Goal: Information Seeking & Learning: Learn about a topic

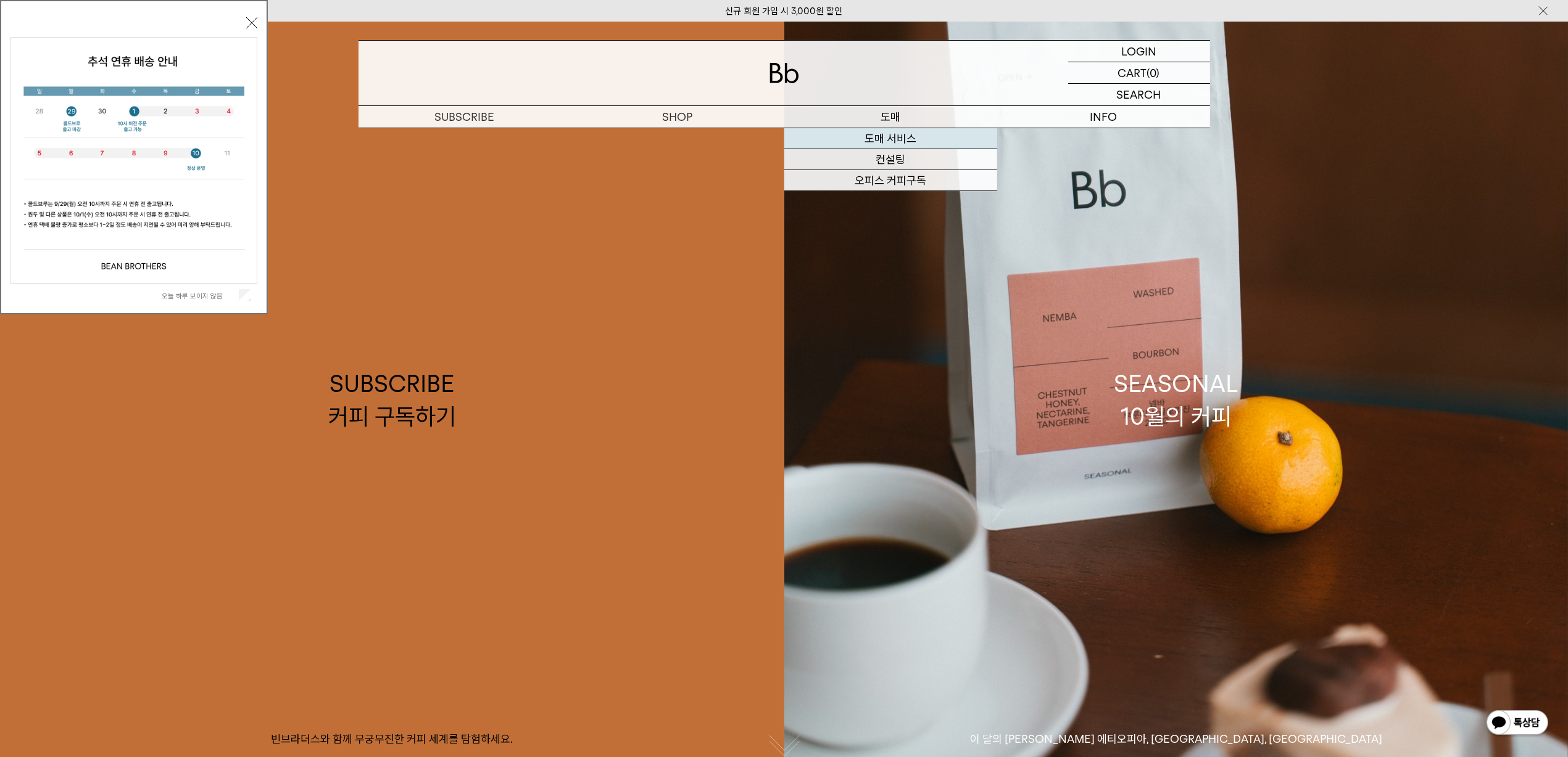
click at [880, 140] on link "도매 서비스" at bounding box center [890, 139] width 213 height 21
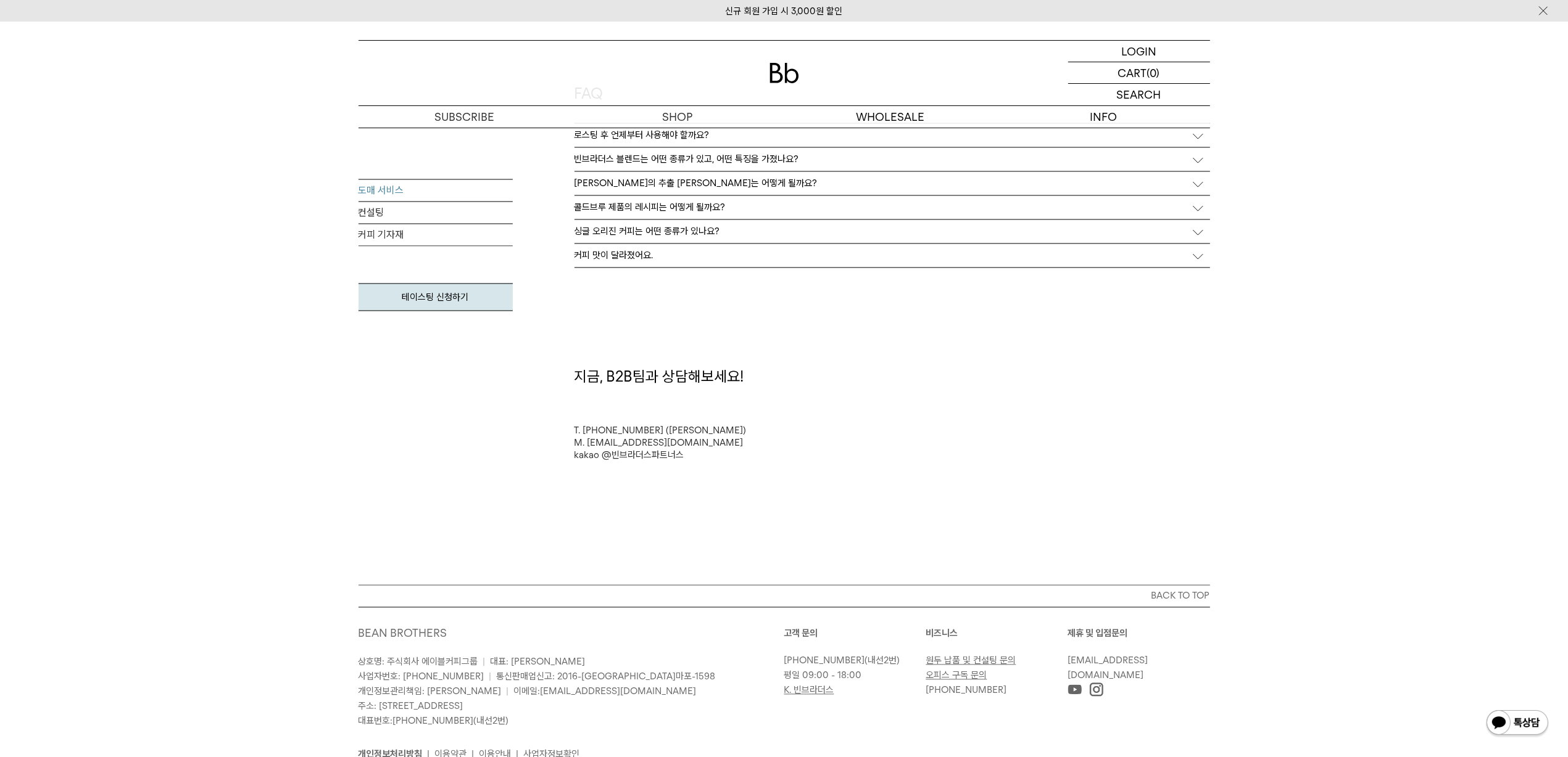
scroll to position [3084, 0]
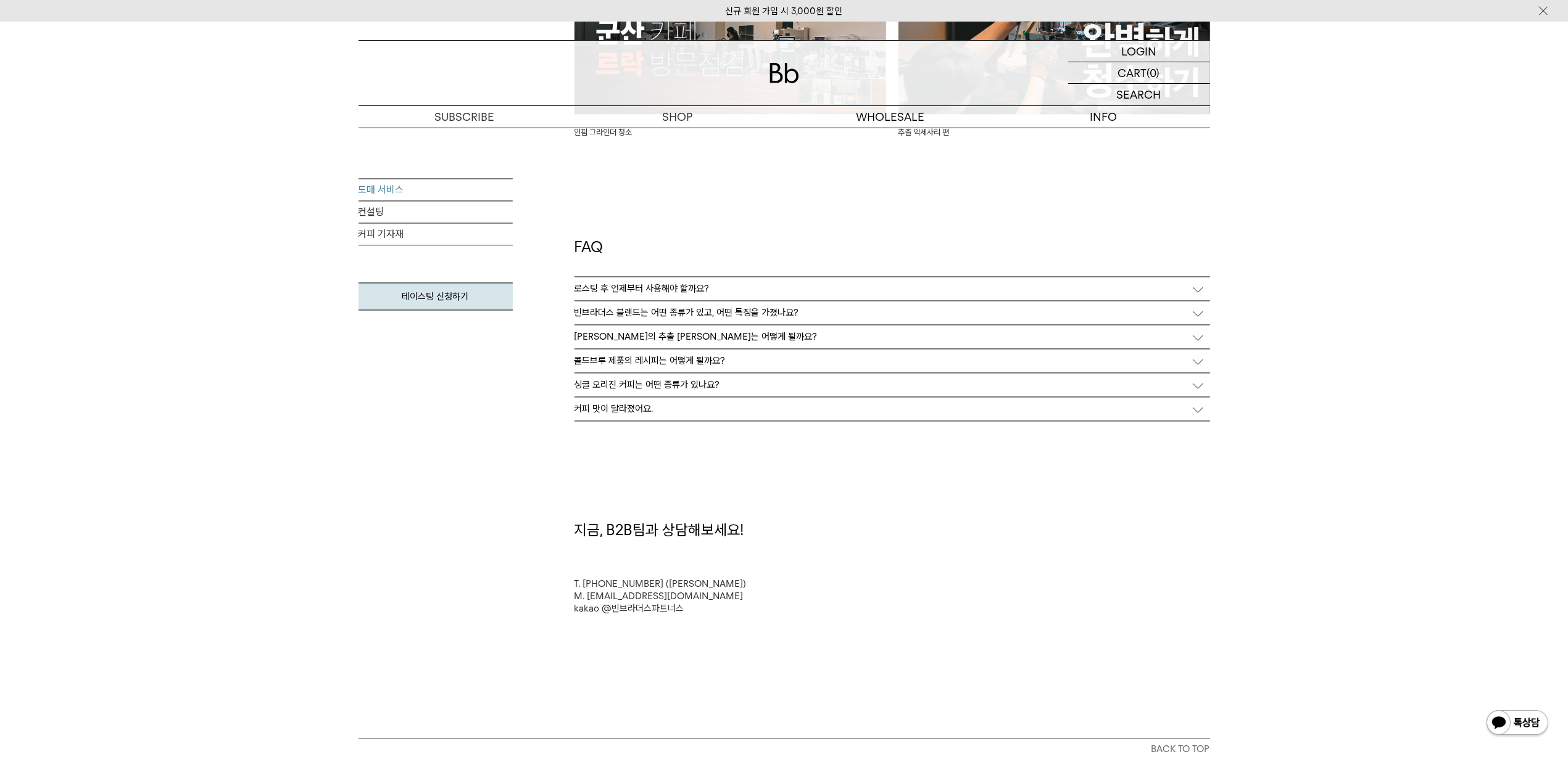
click at [688, 299] on div "로스팅 후 언제부터 사용해야 할까요?" at bounding box center [892, 289] width 636 height 23
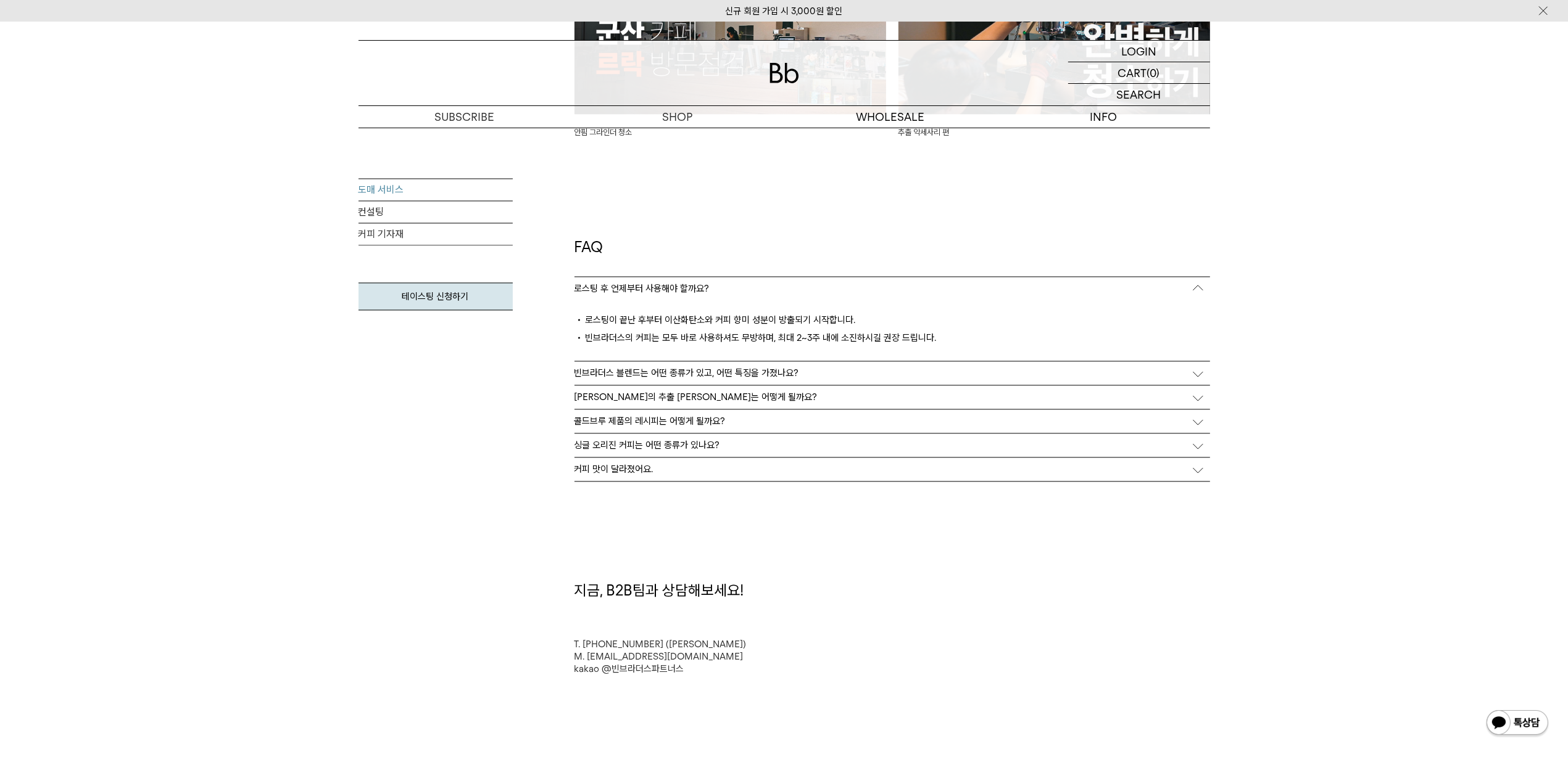
click at [687, 287] on p "로스팅 후 언제부터 사용해야 할까요?" at bounding box center [642, 290] width 135 height 11
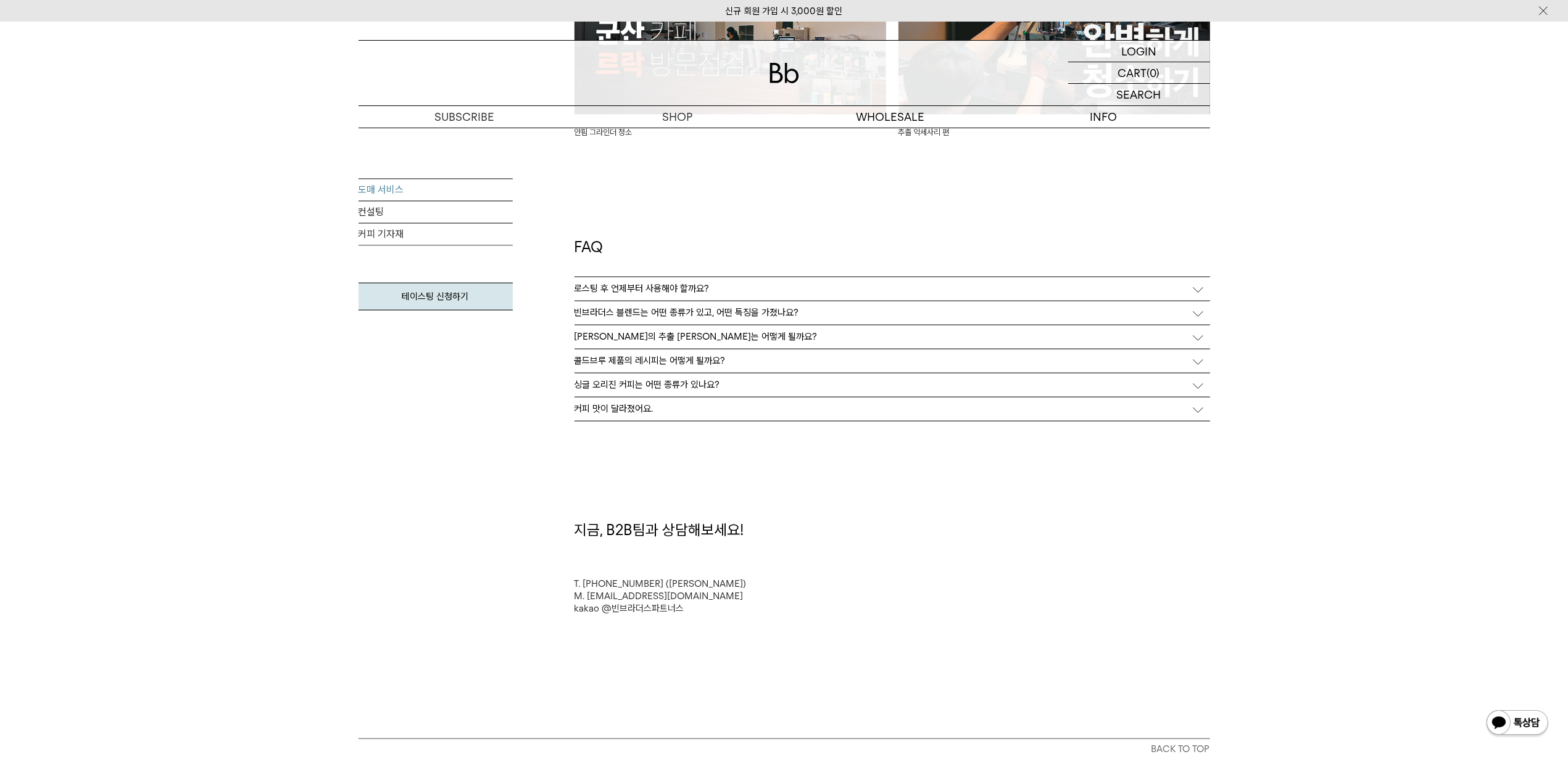
click at [710, 309] on p "빈브라더스 블렌드는 어떤 종류가 있고, 어떤 특징을 가졌나요?" at bounding box center [686, 313] width 224 height 11
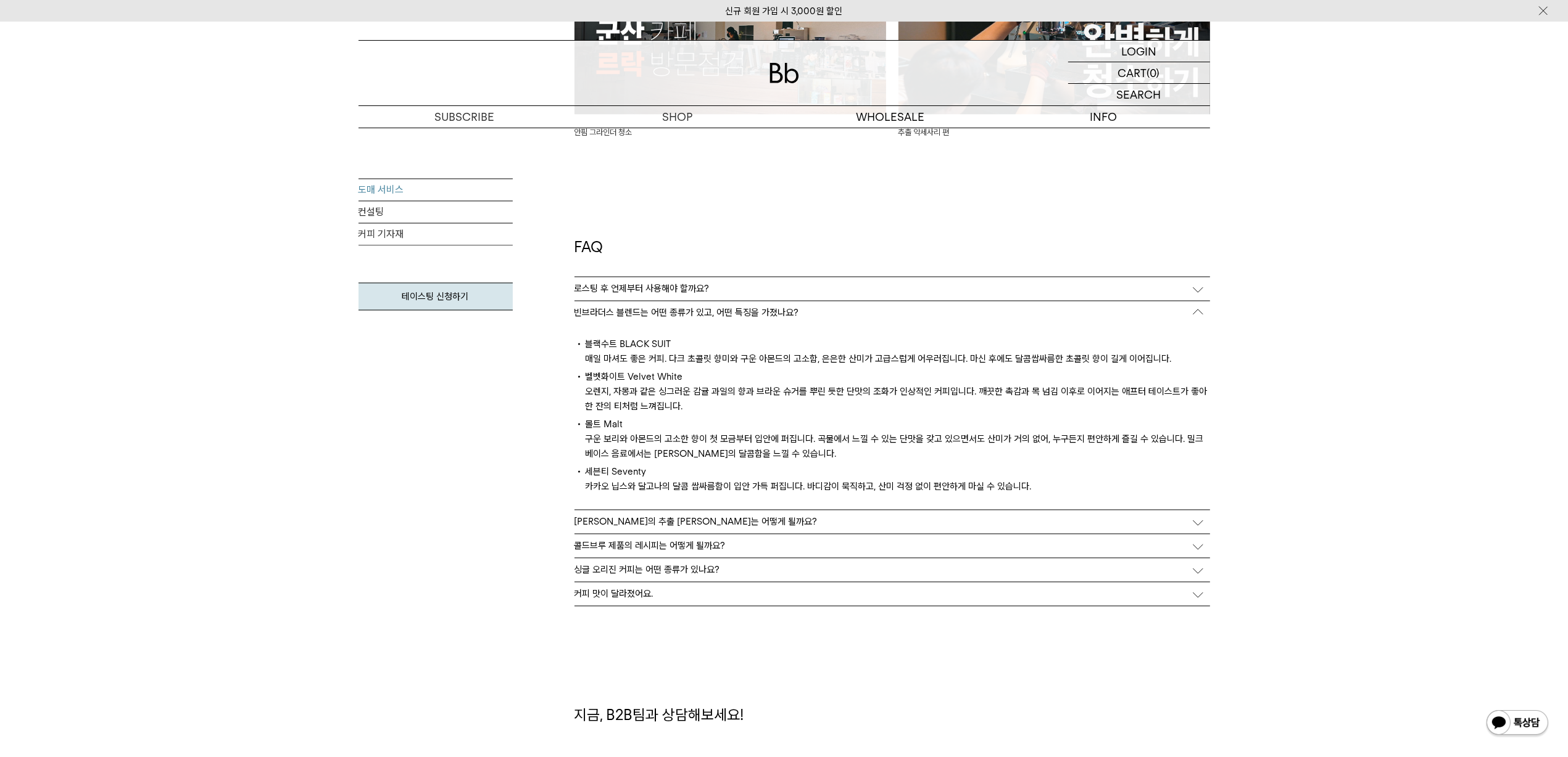
click at [714, 311] on p "빈브라더스 블렌드는 어떤 종류가 있고, 어떤 특징을 가졌나요?" at bounding box center [686, 313] width 224 height 11
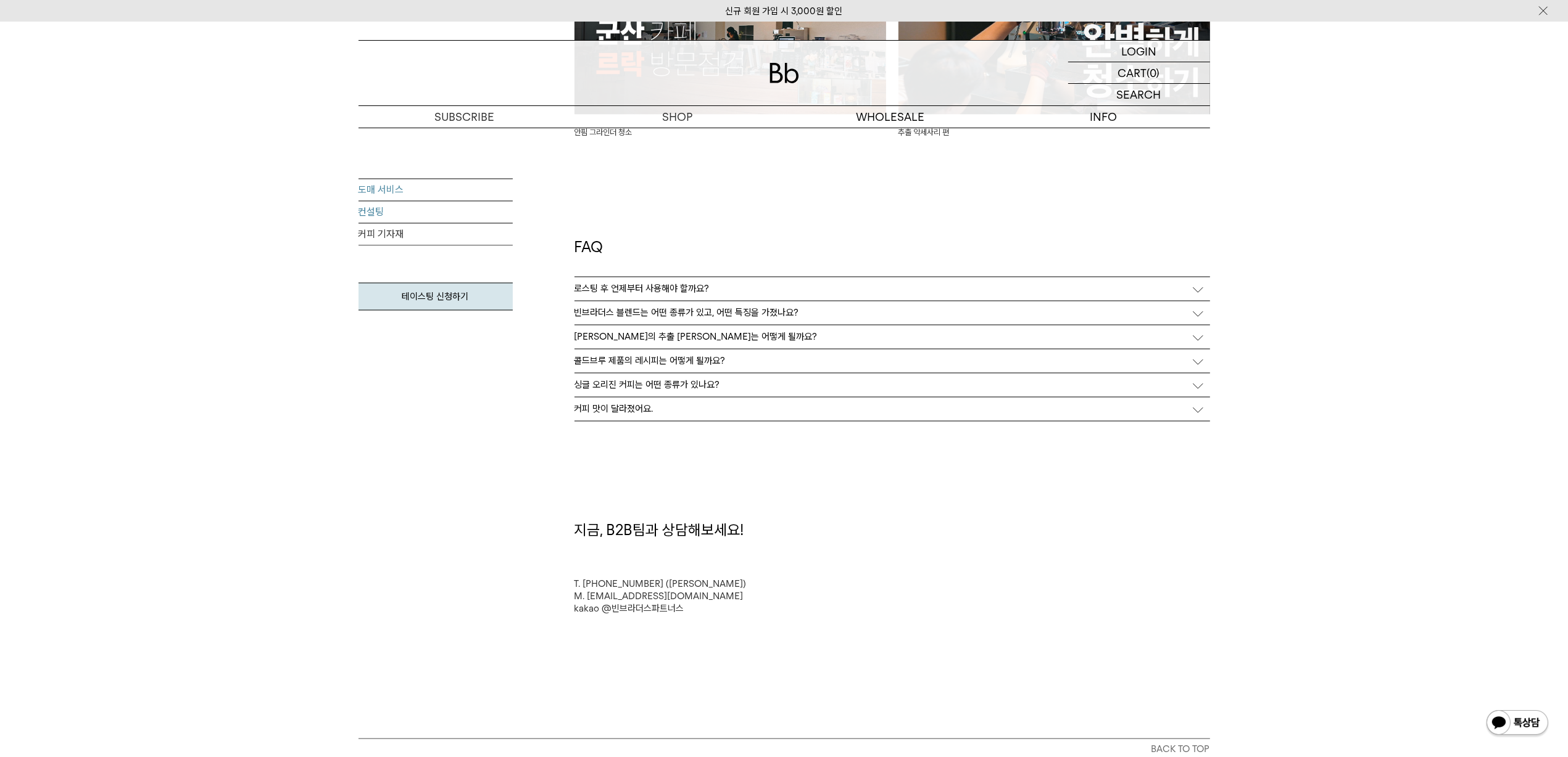
click at [456, 209] on link "컨설팅" at bounding box center [435, 213] width 154 height 22
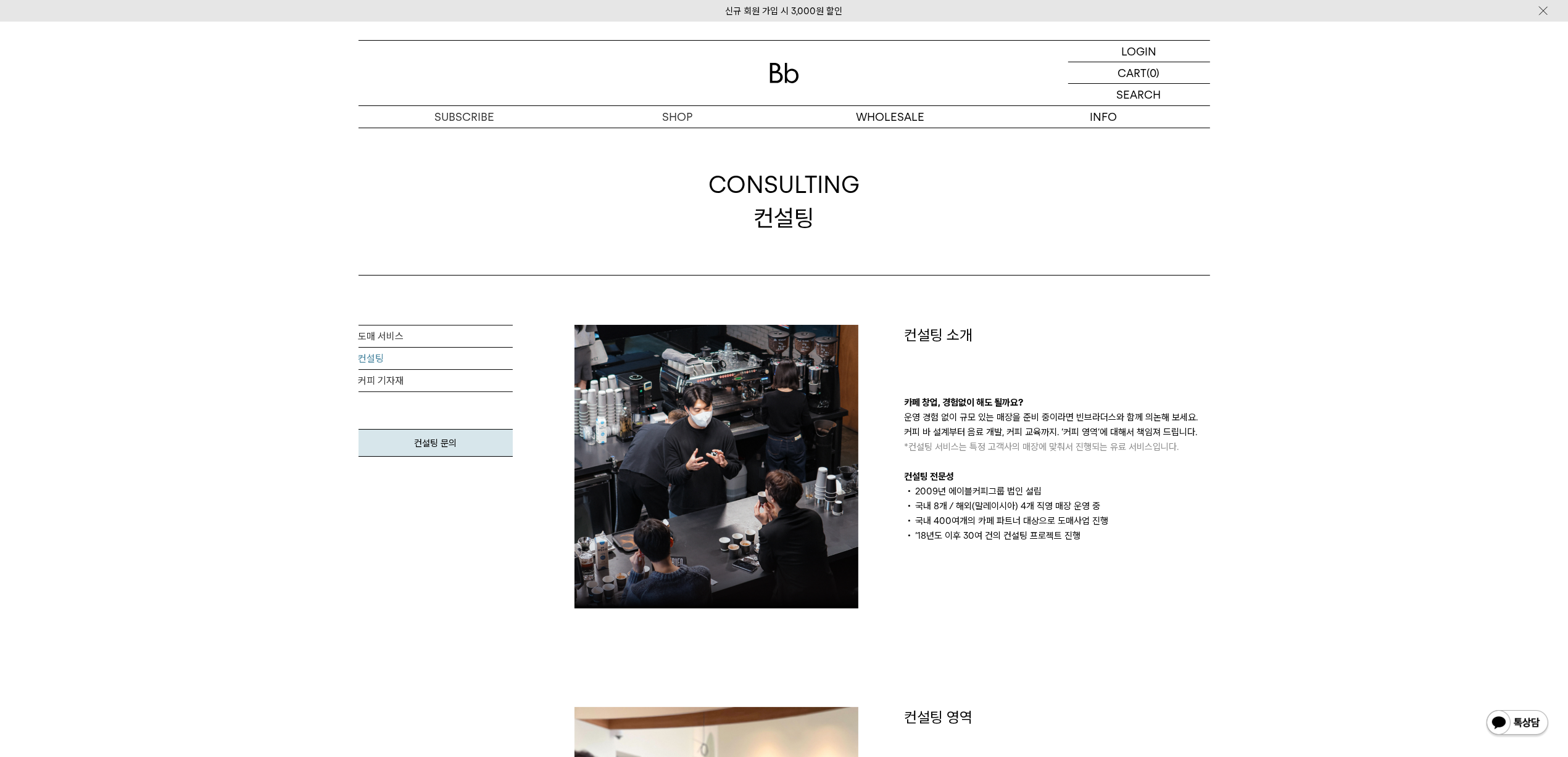
scroll to position [616, 0]
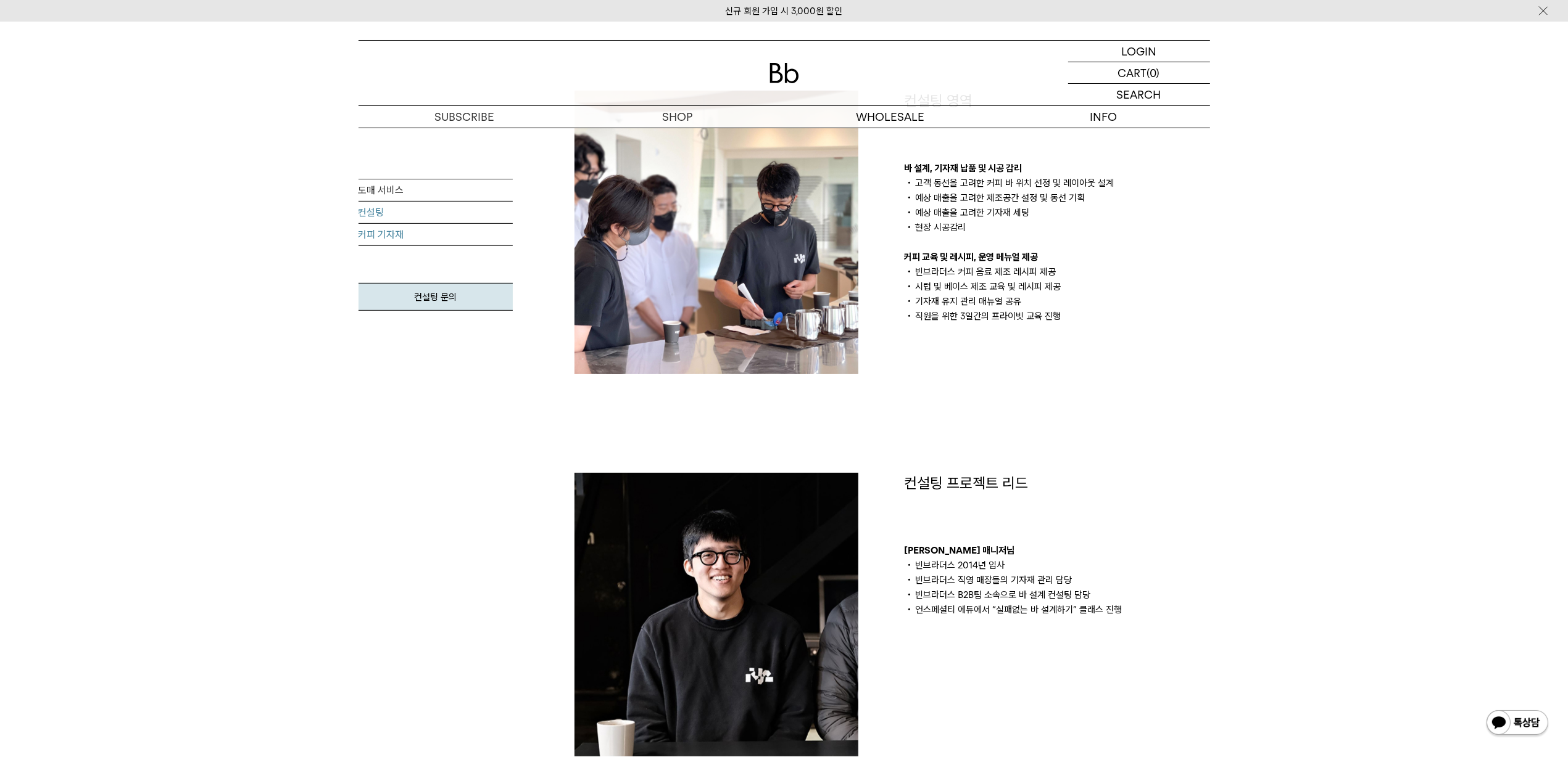
click at [420, 236] on link "커피 기자재" at bounding box center [435, 235] width 154 height 22
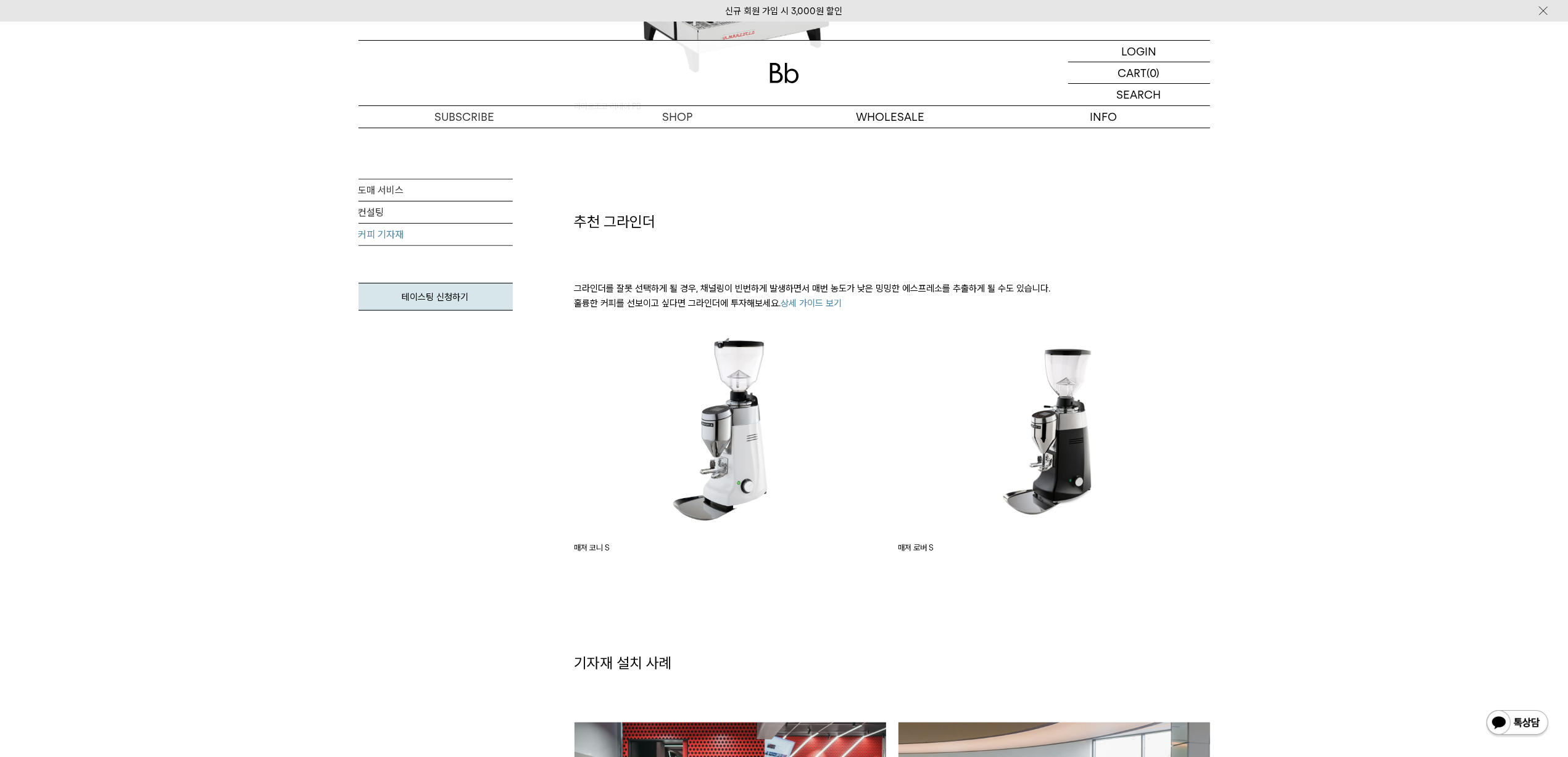
scroll to position [1850, 0]
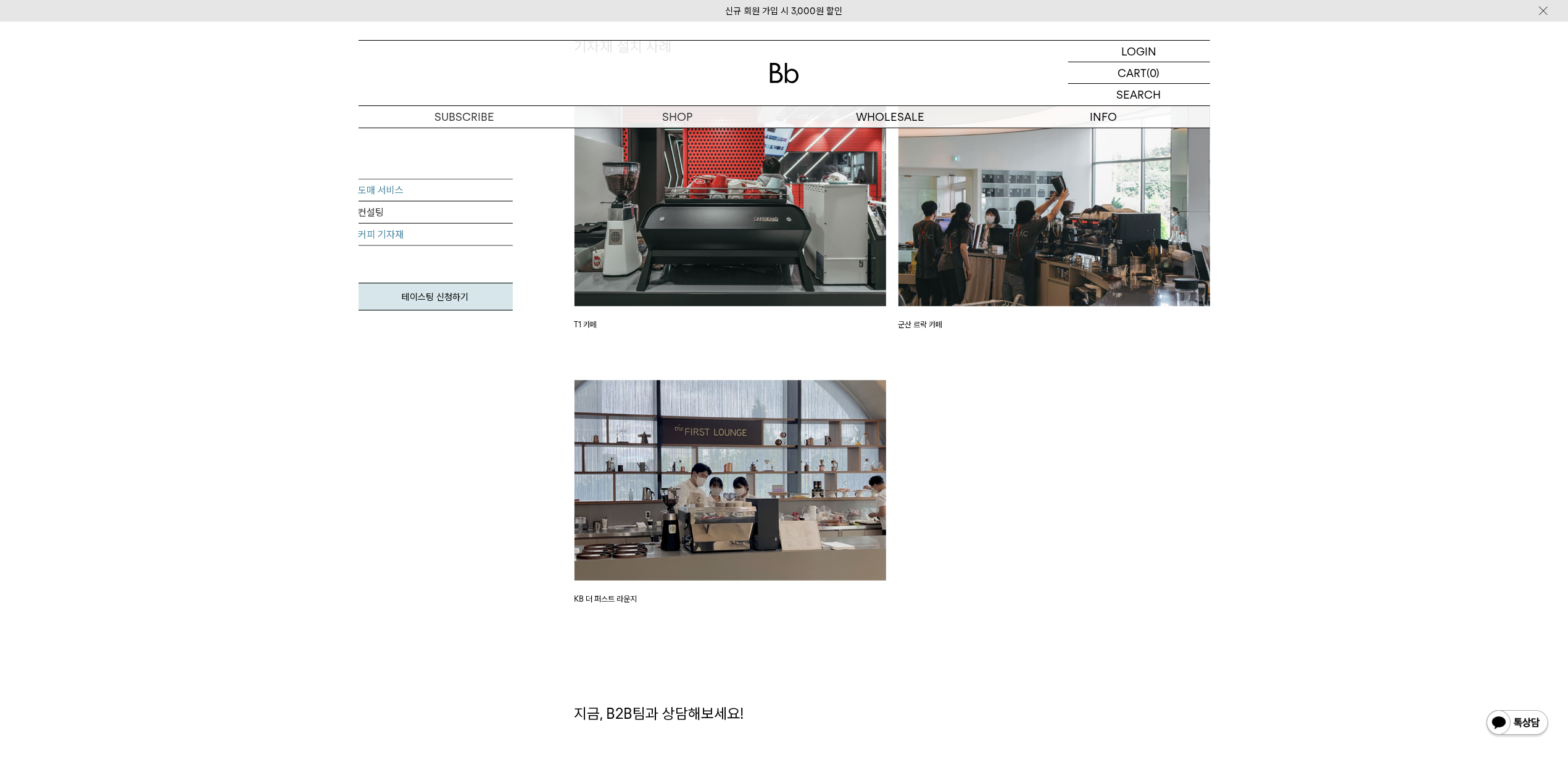
click at [417, 193] on link "도매 서비스" at bounding box center [435, 190] width 154 height 22
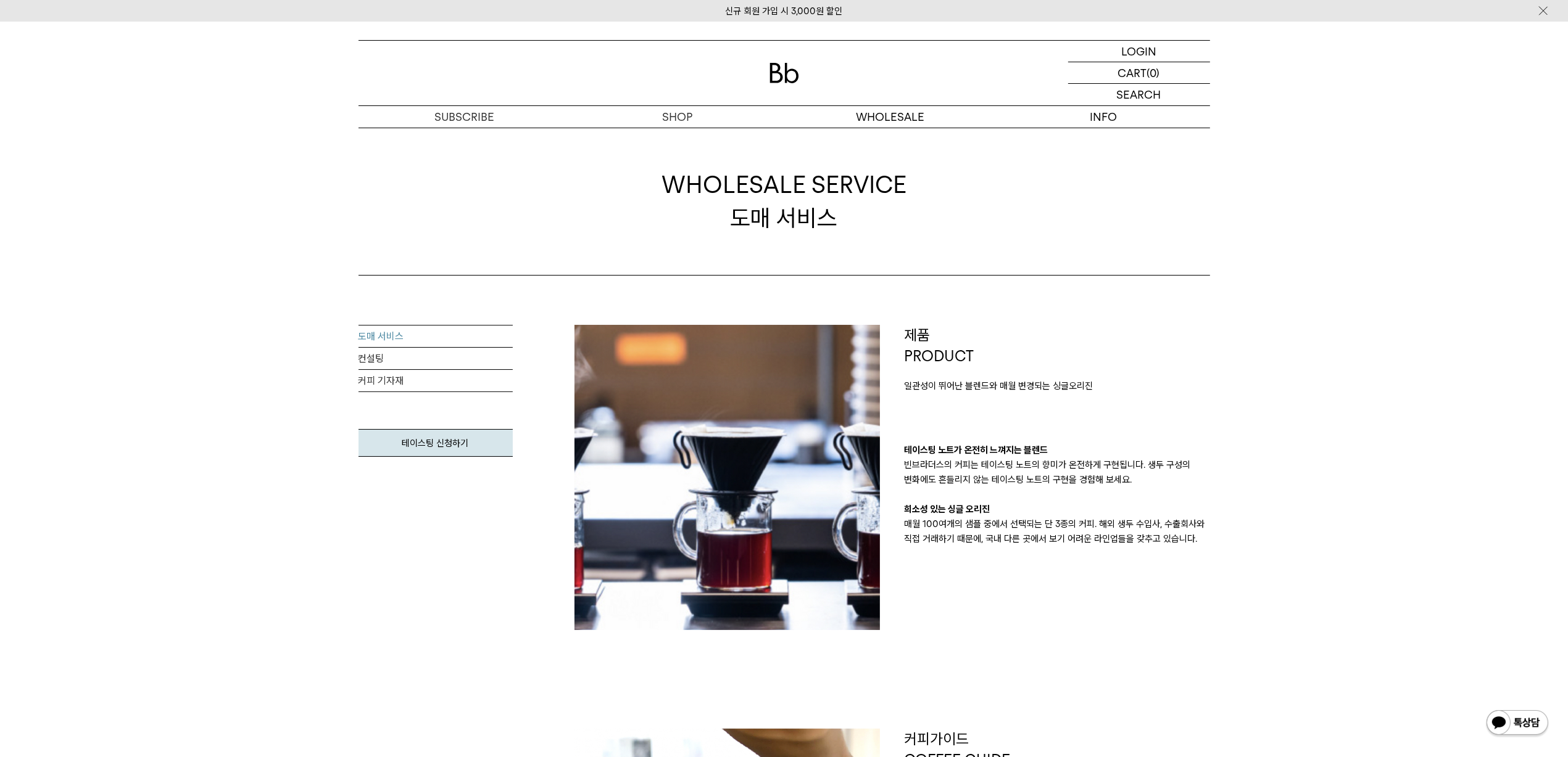
click at [1091, 238] on div "WHOLESALE SERVICE 도매 서비스" at bounding box center [784, 202] width 852 height 148
drag, startPoint x: 657, startPoint y: 188, endPoint x: 919, endPoint y: 227, distance: 264.9
click at [919, 227] on div "WHOLESALE SERVICE 도매 서비스" at bounding box center [784, 202] width 852 height 148
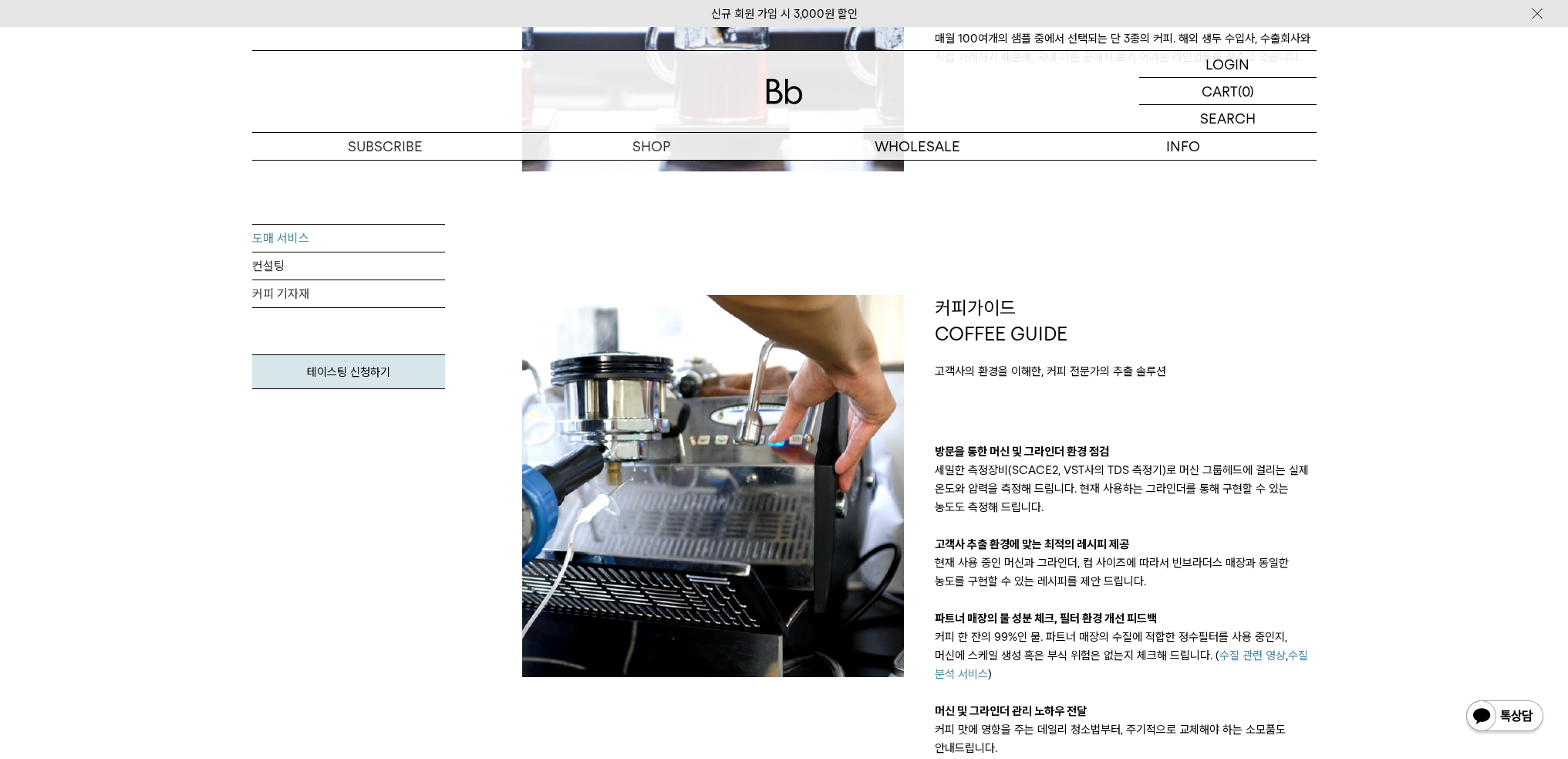
scroll to position [771, 0]
